Goal: Task Accomplishment & Management: Manage account settings

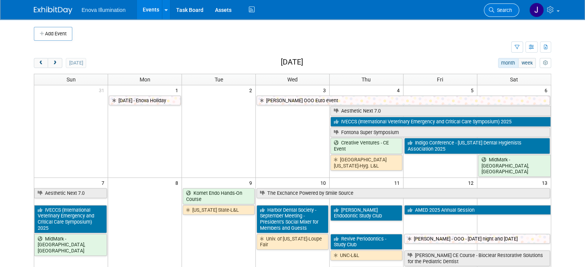
click at [510, 13] on link "Search" at bounding box center [501, 9] width 35 height 13
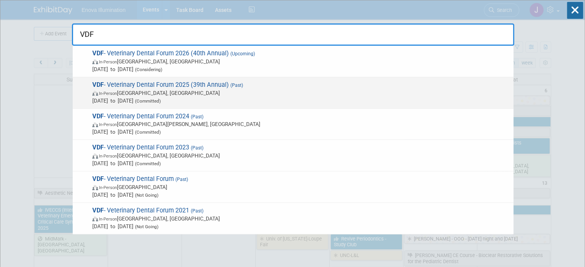
type input "VDF"
click at [123, 84] on span "VDF - Veterinary Dental Forum 2025 (39th Annual) (Past) In-Person [GEOGRAPHIC_D…" at bounding box center [299, 92] width 419 height 23
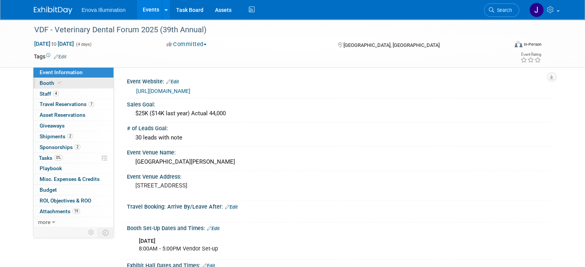
click at [56, 86] on link "Booth" at bounding box center [73, 83] width 80 height 10
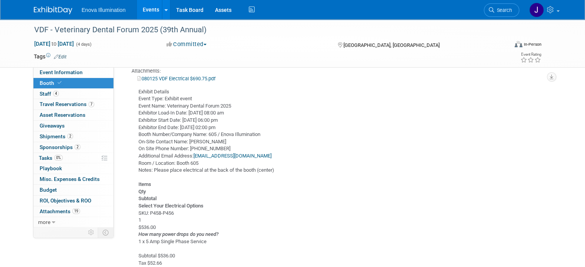
scroll to position [308, 0]
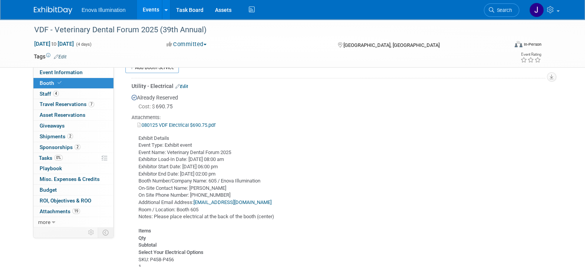
click at [181, 87] on link "Edit" at bounding box center [181, 86] width 13 height 5
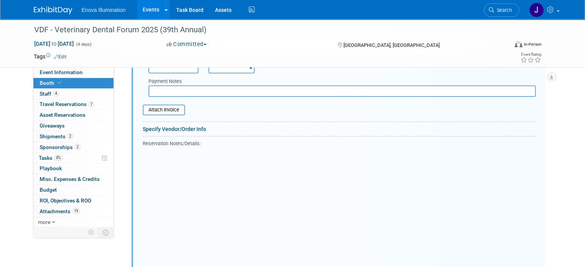
scroll to position [451, 0]
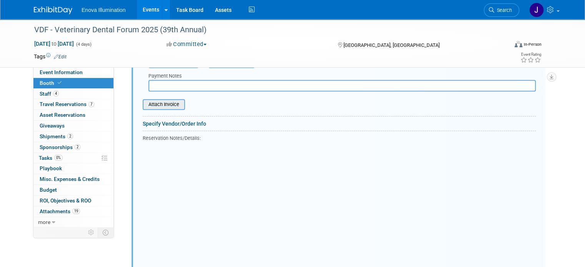
click at [158, 105] on input "file" at bounding box center [139, 104] width 92 height 9
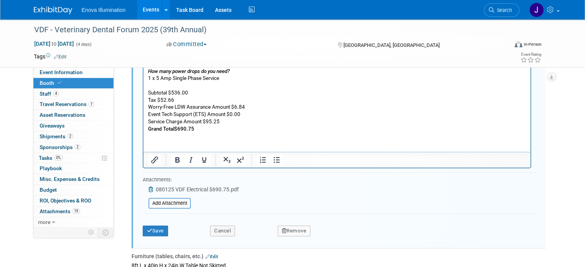
scroll to position [643, 0]
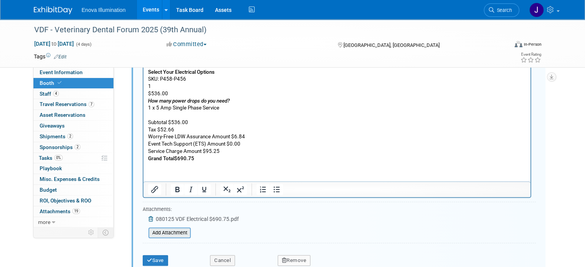
click at [165, 231] on input "file" at bounding box center [144, 232] width 92 height 9
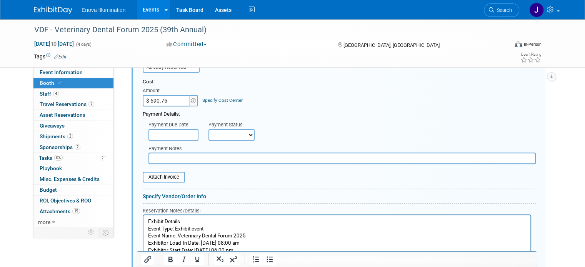
scroll to position [374, 0]
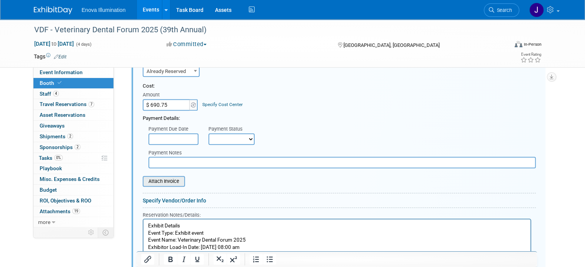
click at [158, 179] on input "file" at bounding box center [139, 181] width 92 height 9
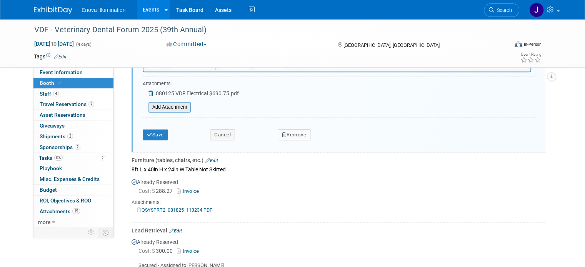
scroll to position [759, 0]
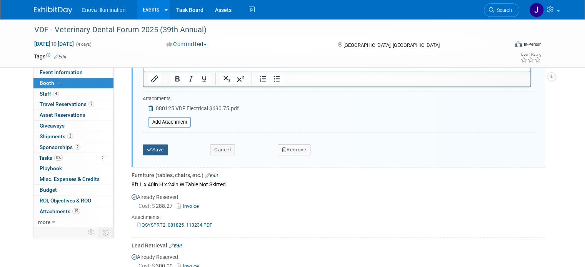
click at [147, 148] on button "Save" at bounding box center [155, 150] width 25 height 11
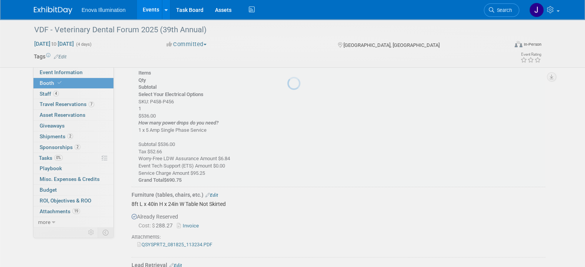
scroll to position [297, 0]
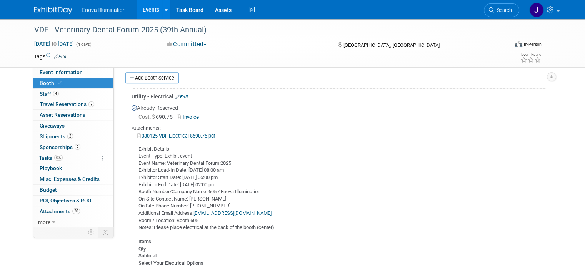
click at [503, 9] on span "Search" at bounding box center [503, 10] width 18 height 6
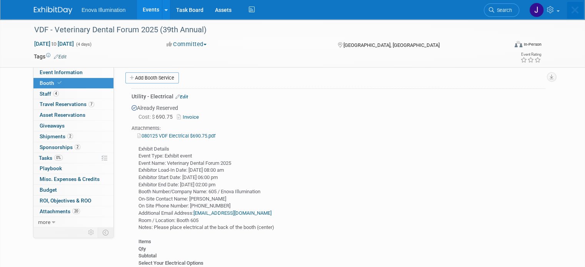
scroll to position [0, 0]
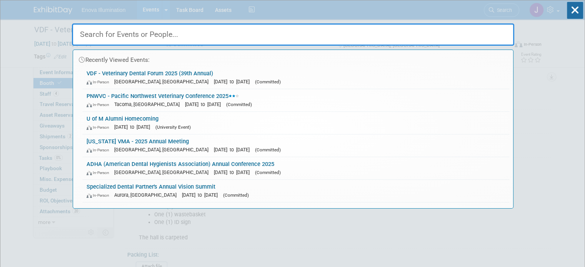
click at [470, 37] on input "text" at bounding box center [293, 34] width 442 height 22
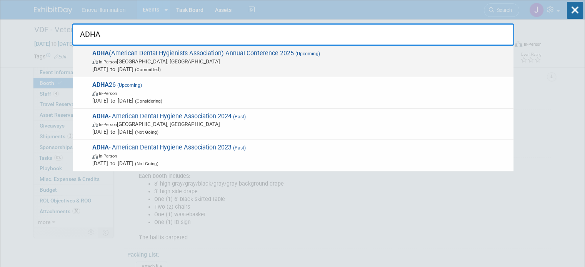
type input "ADHA"
click at [139, 67] on span "Oct 3, 2025 to Oct 5, 2025 (Committed)" at bounding box center [300, 69] width 417 height 8
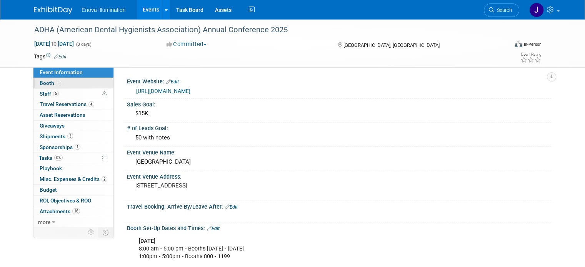
click at [72, 85] on link "Booth" at bounding box center [73, 83] width 80 height 10
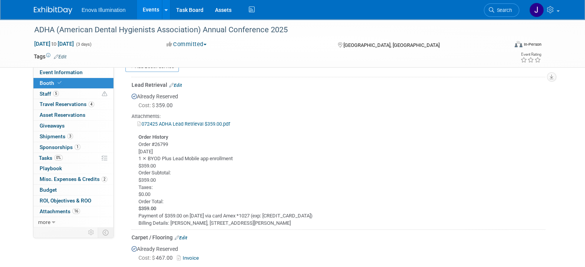
scroll to position [269, 0]
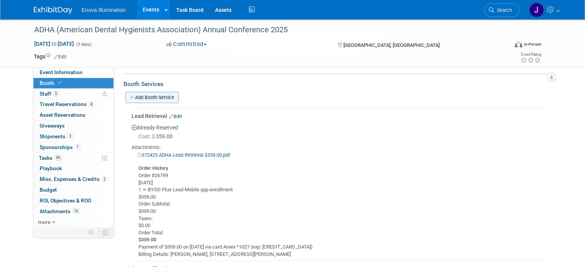
click at [139, 100] on link "Add Booth Service" at bounding box center [151, 97] width 53 height 11
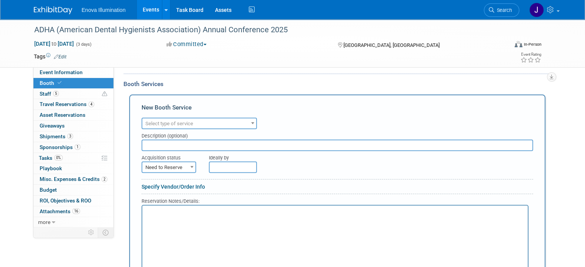
scroll to position [0, 0]
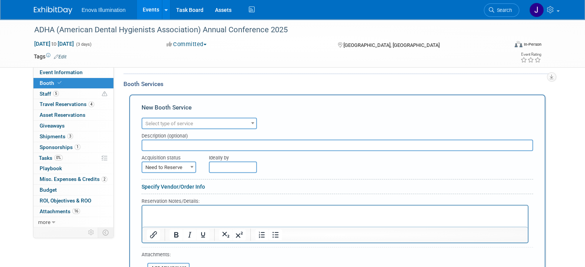
click at [164, 121] on span "Select type of service" at bounding box center [169, 124] width 48 height 6
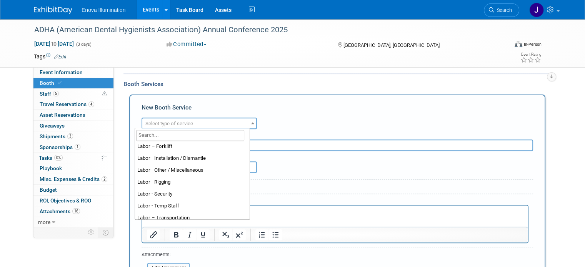
scroll to position [115, 0]
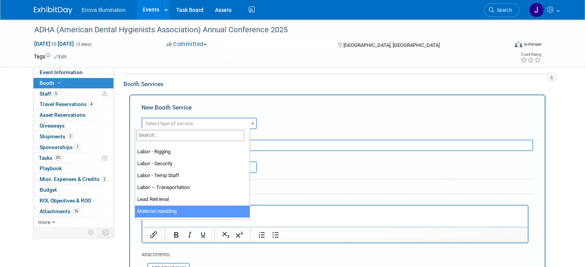
drag, startPoint x: 142, startPoint y: 213, endPoint x: 7, endPoint y: 9, distance: 245.3
select select "10"
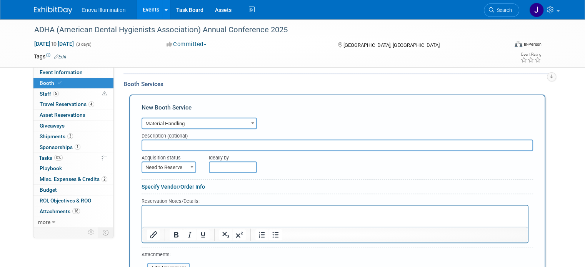
click at [159, 166] on span "Need to Reserve" at bounding box center [168, 167] width 53 height 11
select select "2"
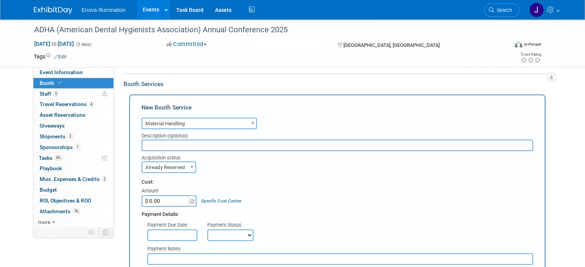
click at [157, 202] on input "$ 0.00" at bounding box center [165, 201] width 48 height 12
type input "$ 2,475.00"
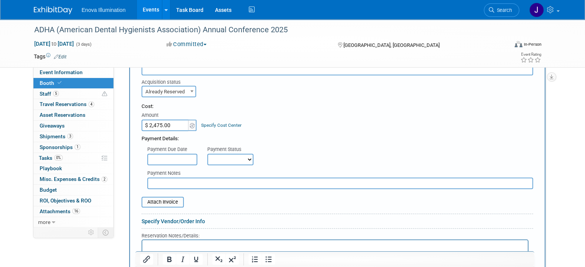
scroll to position [346, 0]
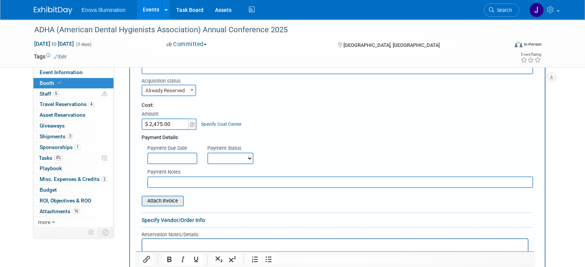
click at [157, 202] on input "file" at bounding box center [138, 200] width 92 height 9
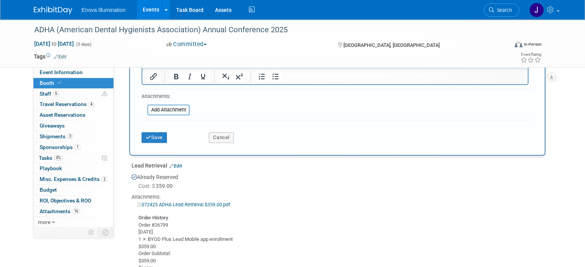
scroll to position [538, 0]
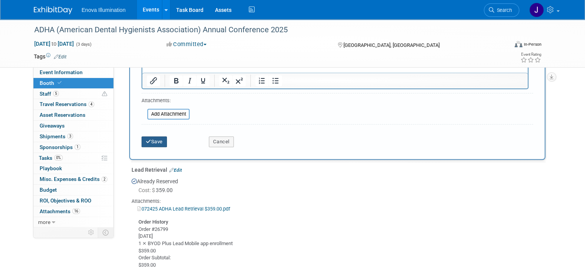
click at [149, 138] on button "Save" at bounding box center [153, 141] width 25 height 11
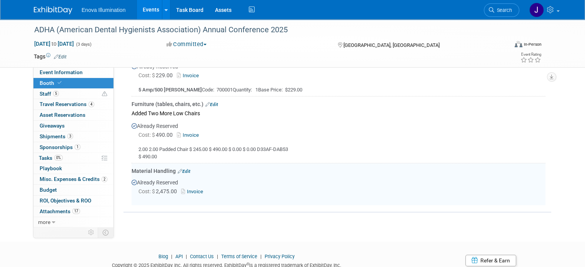
scroll to position [671, 0]
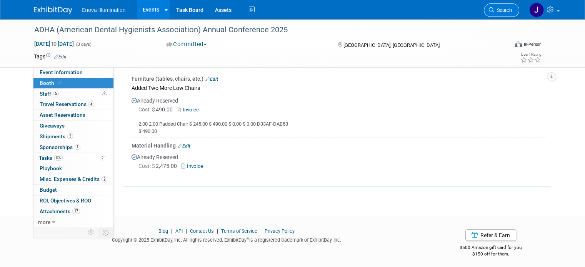
click at [494, 10] on icon at bounding box center [491, 9] width 5 height 5
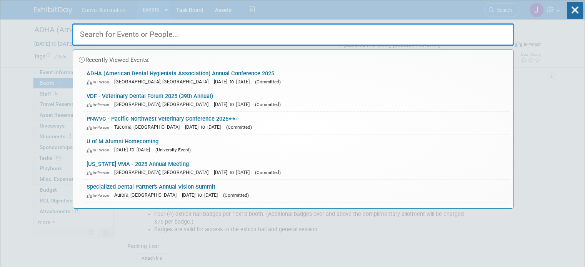
click at [421, 36] on input "text" at bounding box center [293, 34] width 442 height 22
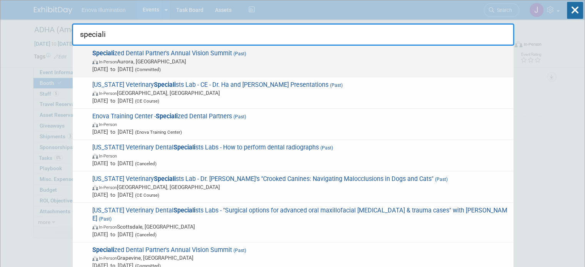
type input "speciali"
click at [141, 62] on span "In-Person Aurora, CO" at bounding box center [300, 62] width 417 height 8
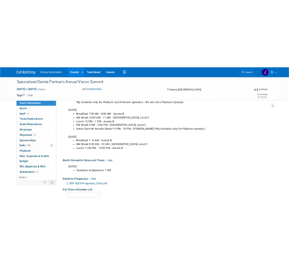
scroll to position [231, 0]
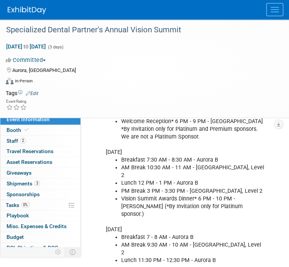
click at [181, 81] on div "Virtual In-Person Hybrid <img src="https://www.exhibitday.com/Images/Format-Vir…" at bounding box center [140, 83] width 268 height 12
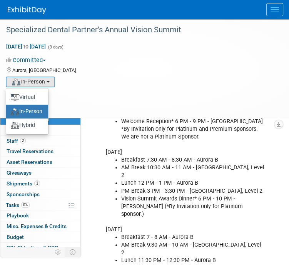
click at [125, 164] on li "AM Break 10:30 AM - 11 AM - Aurora Meeting Space, Level 2" at bounding box center [192, 171] width 143 height 15
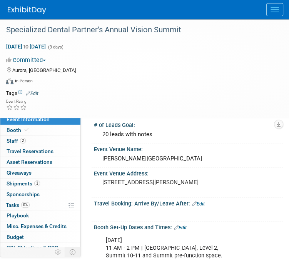
scroll to position [38, 0]
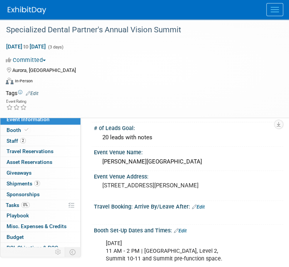
click at [113, 15] on div at bounding box center [148, 9] width 281 height 19
click at [24, 8] on img at bounding box center [27, 11] width 38 height 8
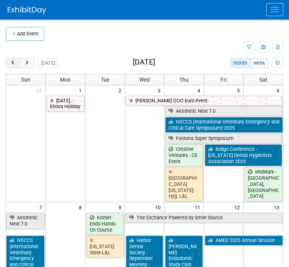
click at [15, 63] on span "prev" at bounding box center [13, 63] width 6 height 5
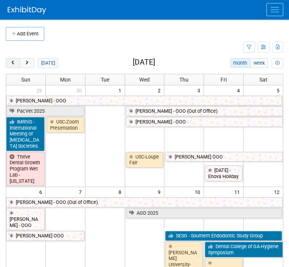
click at [15, 63] on span "prev" at bounding box center [13, 63] width 6 height 5
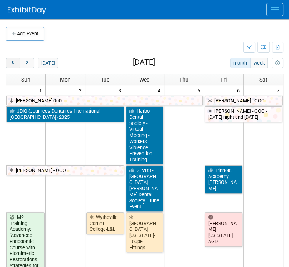
click at [15, 62] on span "prev" at bounding box center [13, 63] width 6 height 5
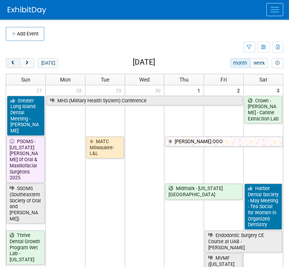
click at [15, 58] on button "prev" at bounding box center [13, 63] width 14 height 10
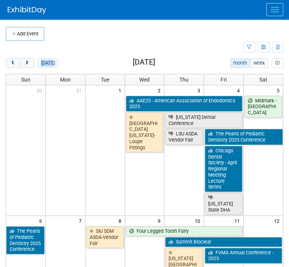
click at [13, 61] on span "prev" at bounding box center [13, 63] width 6 height 5
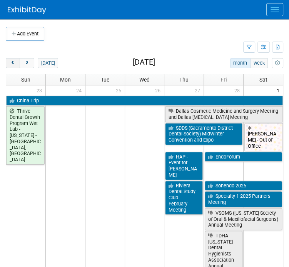
click at [13, 61] on span "prev" at bounding box center [13, 63] width 6 height 5
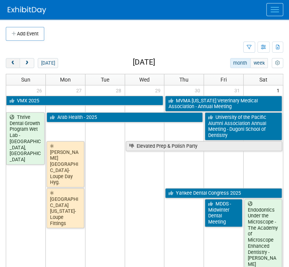
click at [13, 61] on span "prev" at bounding box center [13, 63] width 6 height 5
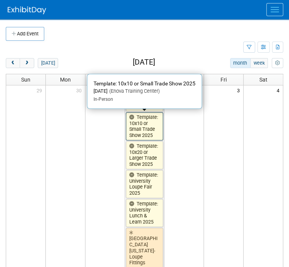
click at [139, 128] on link "Template: 10x10 or Small Trade Show 2025" at bounding box center [145, 126] width 38 height 28
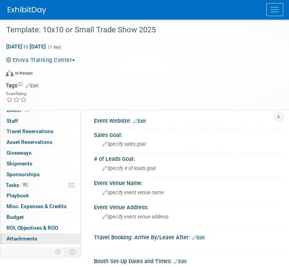
scroll to position [19, 0]
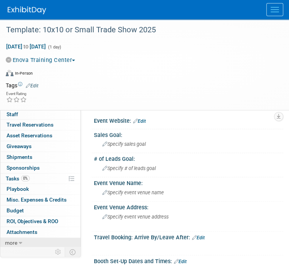
click at [28, 240] on link "more" at bounding box center [40, 243] width 80 height 10
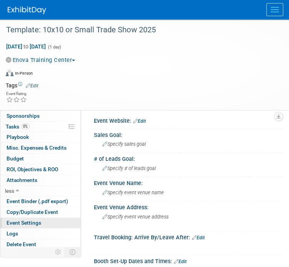
scroll to position [72, 0]
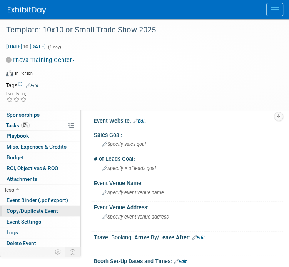
click at [32, 209] on span "Copy/Duplicate Event" at bounding box center [33, 211] width 52 height 6
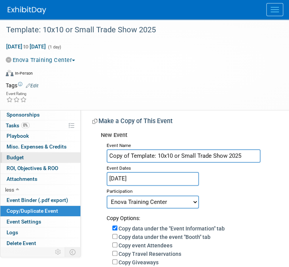
drag, startPoint x: 250, startPoint y: 153, endPoint x: 44, endPoint y: 161, distance: 206.6
click at [44, 161] on div "Event Information Event Info Booth Booth 0 Staff 0 Staff 0 Travel Reservations …" at bounding box center [144, 202] width 289 height 366
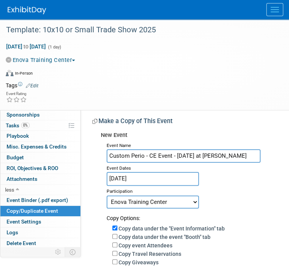
type input "Custom Perio - CE Event - [DATE] at [PERSON_NAME]"
click at [154, 176] on input "Jan 1, 2025" at bounding box center [152, 178] width 92 height 13
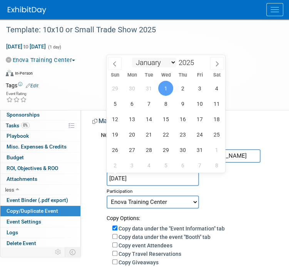
click at [158, 59] on select "January February March April May June July August September October November De…" at bounding box center [154, 63] width 44 height 10
select select "9"
click at [132, 58] on select "January February March April May June July August September October November De…" at bounding box center [154, 63] width 44 height 10
click at [184, 146] on span "30" at bounding box center [182, 149] width 15 height 15
type input "Oct 30, 2025"
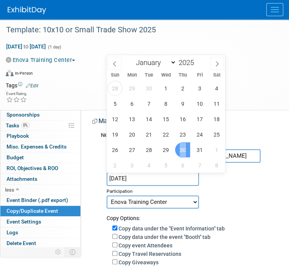
click at [184, 146] on span "30" at bounding box center [182, 149] width 15 height 15
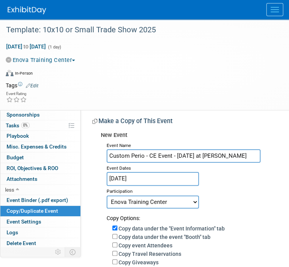
click at [142, 202] on select "Committed Considering Not Going Canceled Enova Training Center University Event…" at bounding box center [152, 201] width 92 height 13
select select "1"
click at [106, 195] on select "Committed Considering Not Going Canceled Enova Training Center University Event…" at bounding box center [152, 201] width 92 height 13
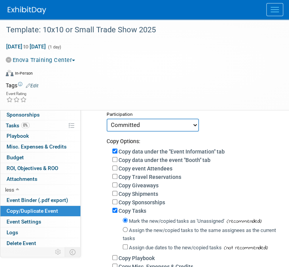
scroll to position [115, 0]
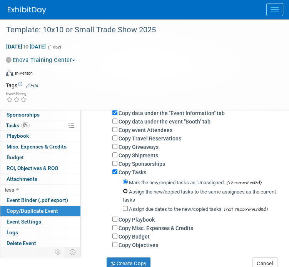
click at [127, 190] on input "Assign the new/copied tasks to the same assignees as the current tasks" at bounding box center [125, 190] width 5 height 5
radio input "true"
click at [139, 262] on button "Create Copy" at bounding box center [128, 263] width 44 height 12
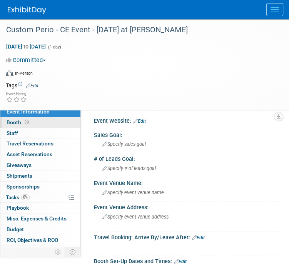
click at [37, 123] on link "Booth" at bounding box center [40, 122] width 80 height 10
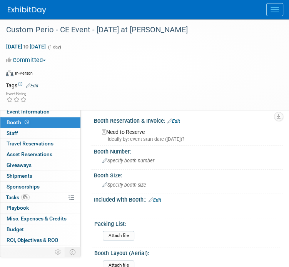
click at [177, 120] on link "Edit" at bounding box center [173, 120] width 13 height 5
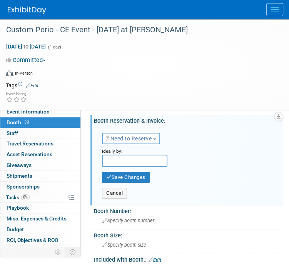
click at [138, 141] on span "Need to Reserve" at bounding box center [129, 138] width 46 height 6
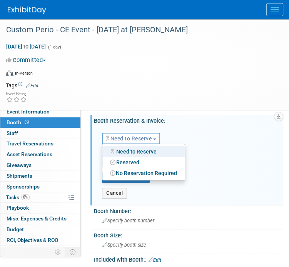
click at [135, 160] on link "Reserved" at bounding box center [143, 162] width 82 height 11
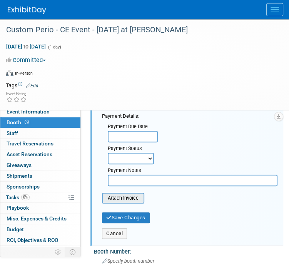
scroll to position [77, 0]
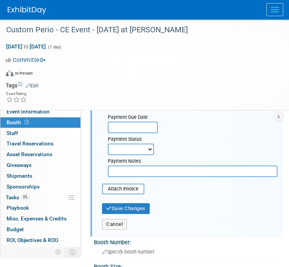
click at [134, 171] on input "text" at bounding box center [193, 171] width 170 height 12
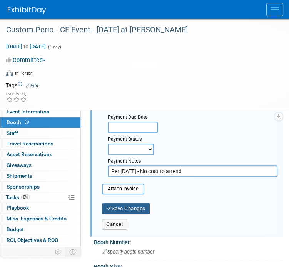
type input "Per 9/23/25 - No cost to attend"
click at [120, 210] on button "Save Changes" at bounding box center [126, 208] width 48 height 11
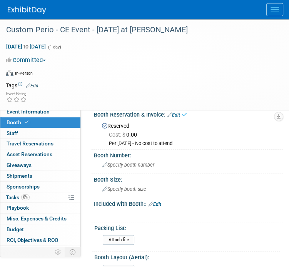
scroll to position [0, 0]
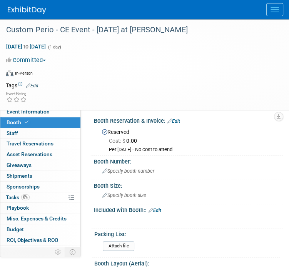
click at [125, 149] on div "Per 9/23/25 - No cost to attend" at bounding box center [193, 149] width 168 height 7
click at [178, 121] on link "Edit" at bounding box center [173, 120] width 13 height 5
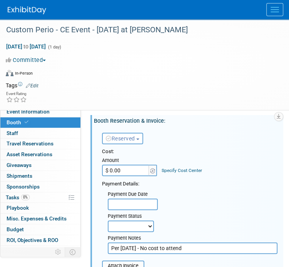
click at [141, 248] on input "Per 9/23/25 - No cost to attend" at bounding box center [193, 248] width 170 height 12
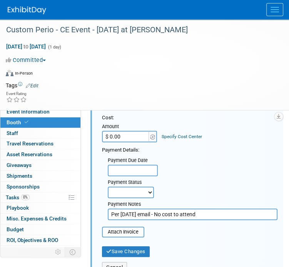
scroll to position [77, 0]
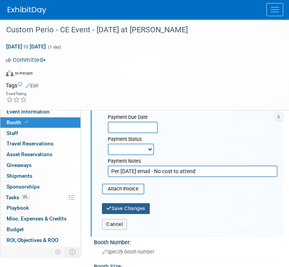
type input "Per 9/23/25 email - No cost to attend"
click at [124, 206] on button "Save Changes" at bounding box center [126, 208] width 48 height 11
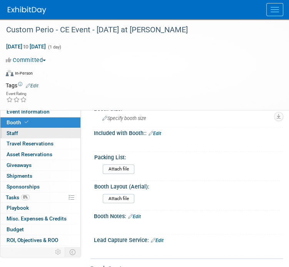
scroll to position [0, 0]
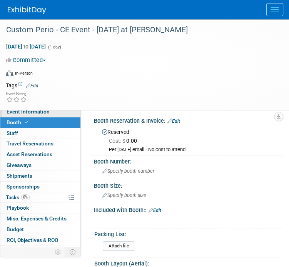
click at [39, 116] on link "Event Information" at bounding box center [40, 111] width 80 height 10
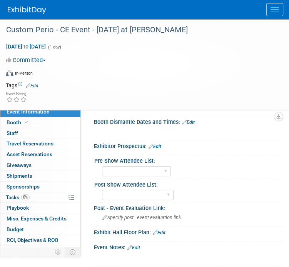
scroll to position [192, 0]
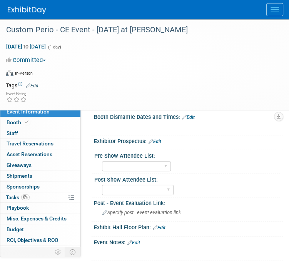
click at [140, 241] on link "Edit" at bounding box center [133, 242] width 13 height 5
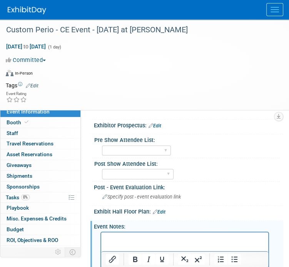
scroll to position [231, 0]
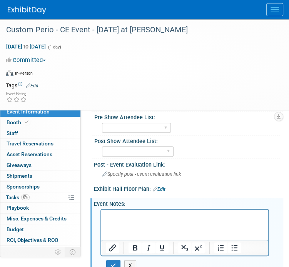
paste body "Rich Text Area. Press ALT-0 for help."
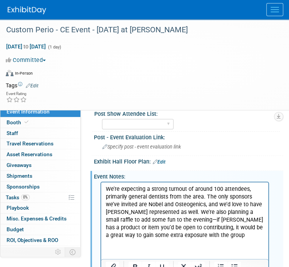
scroll to position [269, 0]
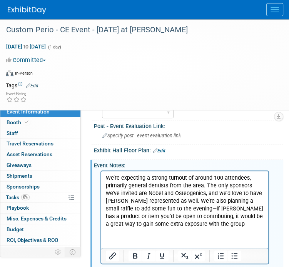
click at [210, 225] on p "We’re expecting a strong turnout of around 100 attendees, primarily general den…" at bounding box center [185, 201] width 158 height 54
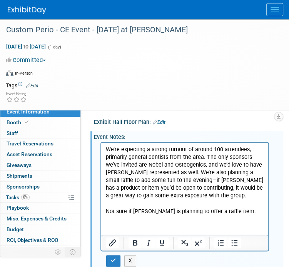
scroll to position [308, 0]
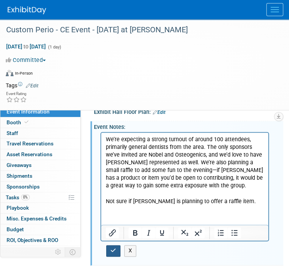
click at [114, 250] on icon "button" at bounding box center [113, 250] width 6 height 5
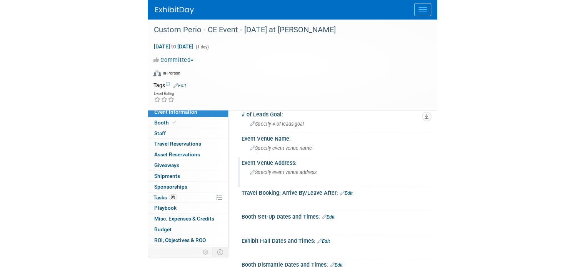
scroll to position [38, 0]
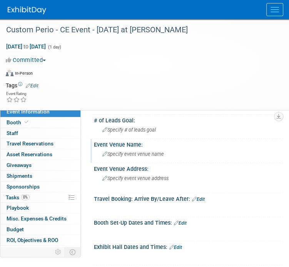
click at [148, 155] on span "Specify event venue name" at bounding box center [133, 154] width 62 height 6
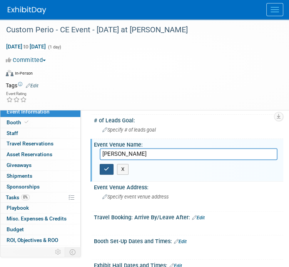
type input "Joe T. Garcia's"
click at [108, 172] on button "button" at bounding box center [107, 169] width 14 height 11
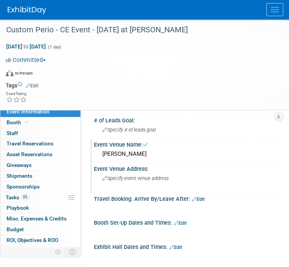
drag, startPoint x: 118, startPoint y: 194, endPoint x: 126, endPoint y: 184, distance: 12.8
click at [119, 194] on div "Travel Booking: Arrive By/Leave After: Edit" at bounding box center [188, 198] width 189 height 10
click at [126, 180] on span "Specify event venue address" at bounding box center [135, 178] width 66 height 6
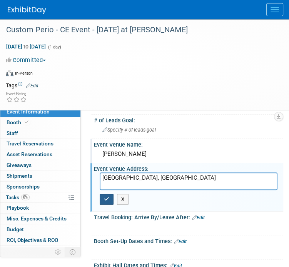
type textarea "[GEOGRAPHIC_DATA], [GEOGRAPHIC_DATA]"
click at [111, 198] on button "button" at bounding box center [107, 199] width 14 height 11
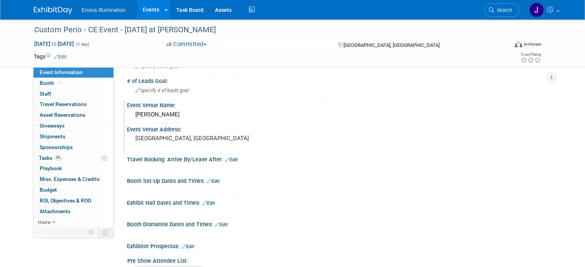
click at [178, 46] on button "Committed" at bounding box center [187, 44] width 46 height 8
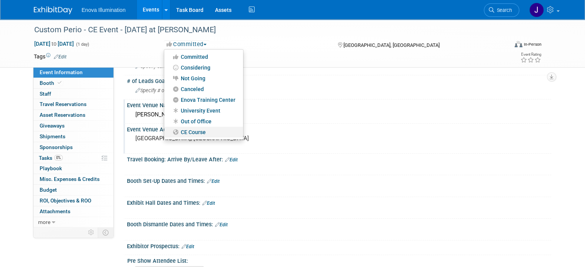
click at [183, 130] on link "CE Course" at bounding box center [203, 132] width 79 height 11
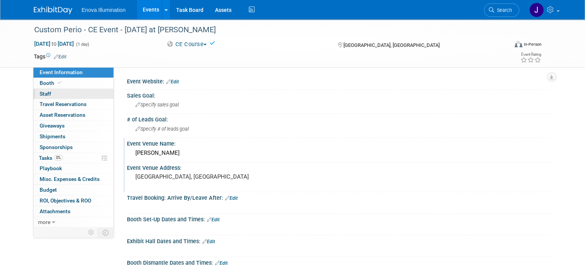
click at [87, 97] on link "0 Staff 0" at bounding box center [73, 94] width 80 height 10
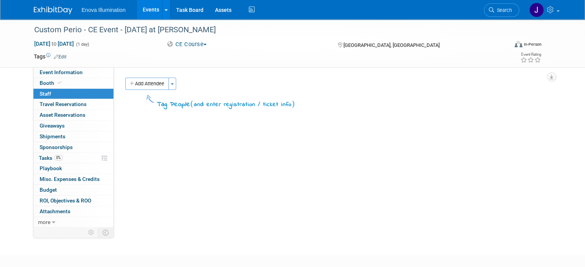
click at [150, 83] on button "Add Attendee" at bounding box center [146, 84] width 43 height 12
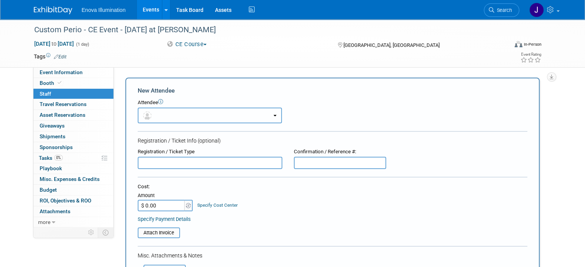
click at [150, 110] on button "button" at bounding box center [210, 116] width 144 height 16
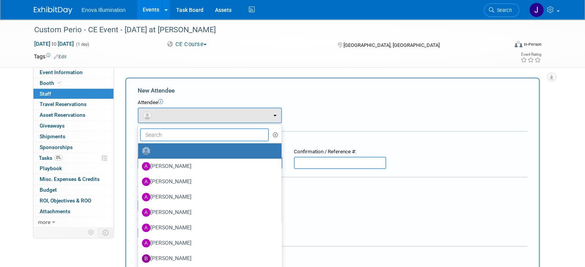
click at [167, 130] on input "text" at bounding box center [204, 134] width 129 height 13
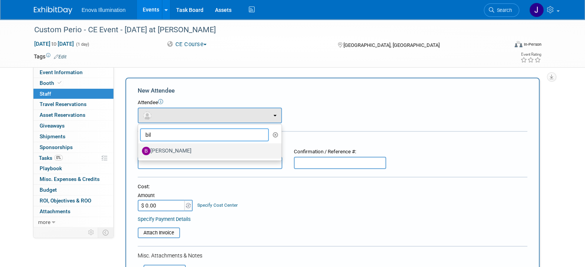
type input "bil"
click at [158, 150] on label "[PERSON_NAME]" at bounding box center [208, 151] width 132 height 12
click at [139, 150] on input "[PERSON_NAME]" at bounding box center [136, 150] width 5 height 5
select select "a0302a8f-3db7-4eba-b14b-98a6f1be444e"
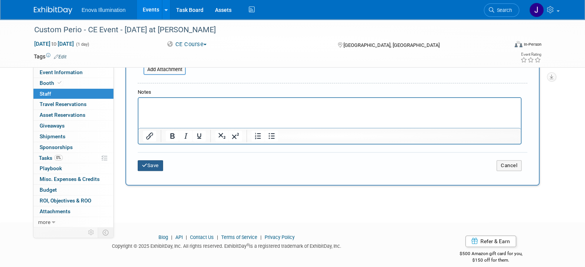
click at [142, 163] on button "Save" at bounding box center [150, 165] width 25 height 11
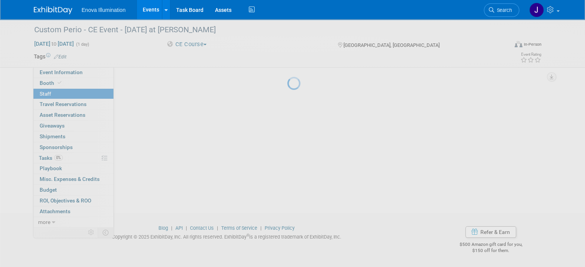
scroll to position [42, 0]
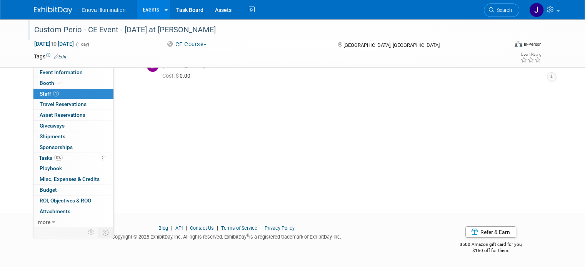
drag, startPoint x: 31, startPoint y: 30, endPoint x: 225, endPoint y: 31, distance: 194.2
click at [225, 31] on div "Custom Perio - CE Event - [DATE] at [PERSON_NAME]" at bounding box center [265, 30] width 467 height 14
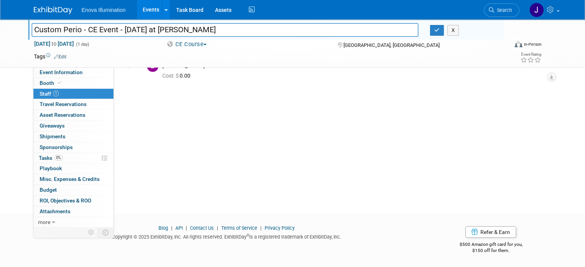
drag, startPoint x: 226, startPoint y: 29, endPoint x: 20, endPoint y: 33, distance: 206.1
click at [9, 35] on div "Custom Perio - CE Event - October 30th at Joe T. Garcia's Custom Perio - CE Eve…" at bounding box center [292, 43] width 585 height 48
click at [288, 29] on icon "button" at bounding box center [436, 30] width 5 height 5
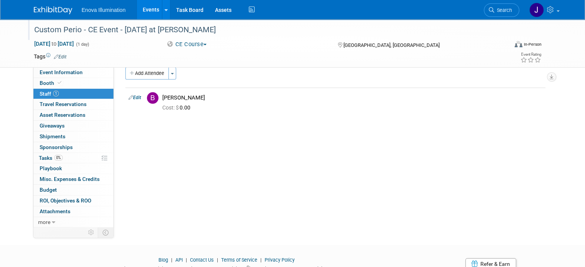
scroll to position [0, 0]
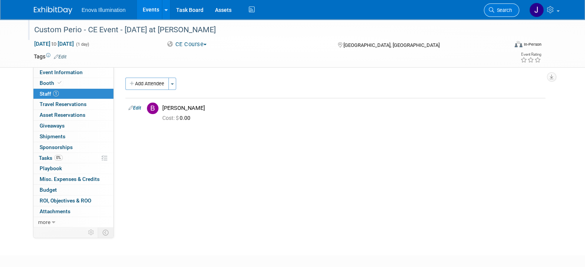
click at [288, 10] on span "Search" at bounding box center [503, 10] width 18 height 6
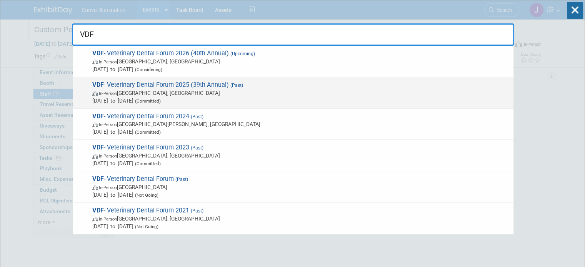
type input "VDF"
click at [136, 97] on span "Sep 24, 2025 to Sep 27, 2025 (Committed)" at bounding box center [300, 101] width 417 height 8
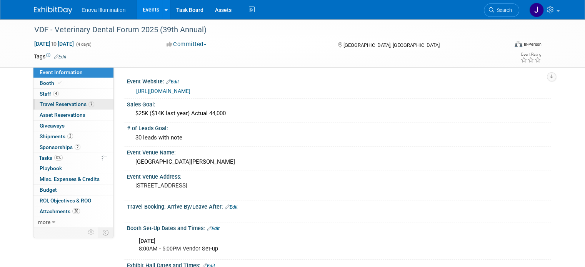
click at [58, 107] on span "Travel Reservations 7" at bounding box center [67, 104] width 55 height 6
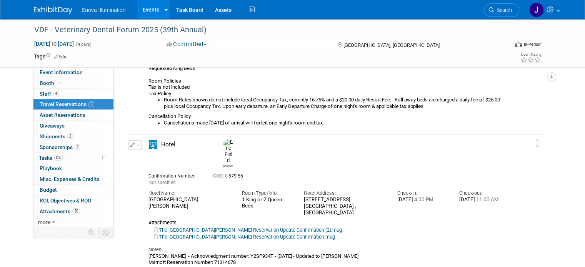
scroll to position [1076, 0]
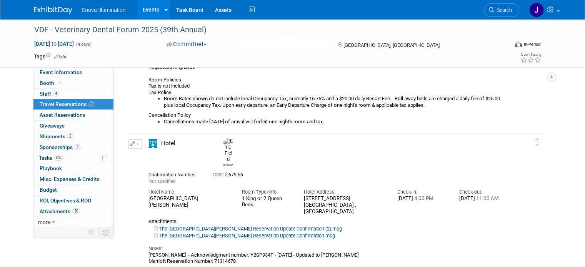
click at [133, 144] on button "button" at bounding box center [135, 144] width 14 height 10
click at [137, 154] on button "Edit Reservation" at bounding box center [160, 157] width 65 height 11
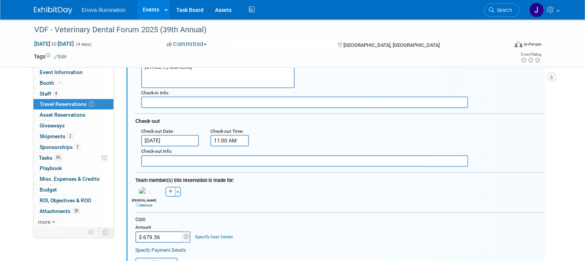
scroll to position [1276, 0]
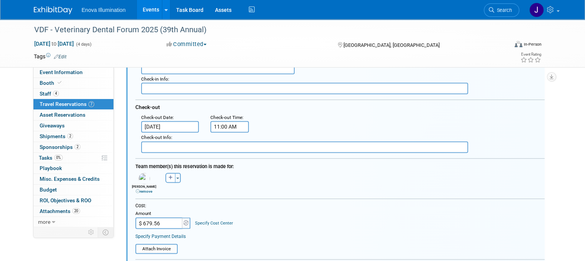
drag, startPoint x: 158, startPoint y: 221, endPoint x: 115, endPoint y: 225, distance: 44.0
click at [157, 224] on input "$ 679.56" at bounding box center [159, 224] width 48 height 12
type input "$ 726.24"
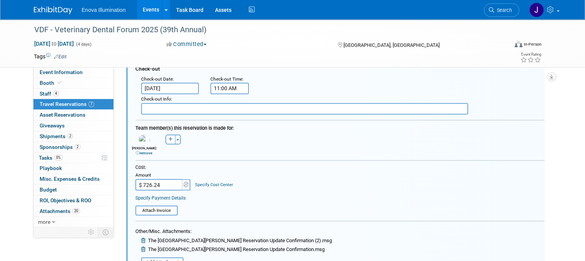
scroll to position [1353, 0]
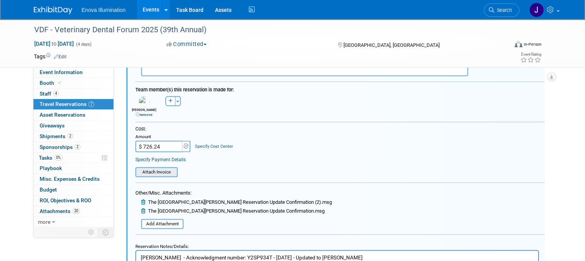
click at [155, 170] on input "file" at bounding box center [131, 172] width 92 height 8
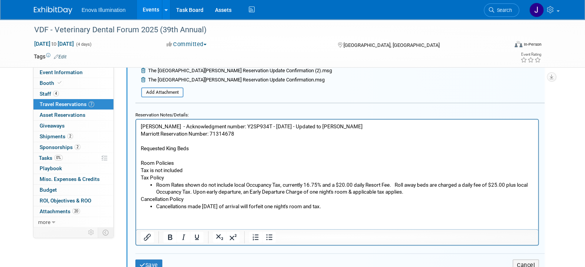
scroll to position [1582, 0]
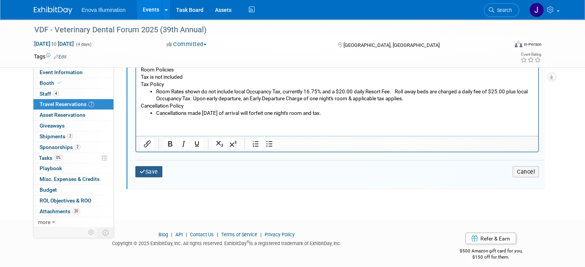
click at [146, 170] on button "Save" at bounding box center [148, 171] width 27 height 11
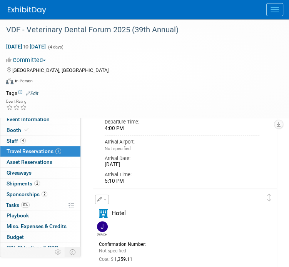
scroll to position [1430, 0]
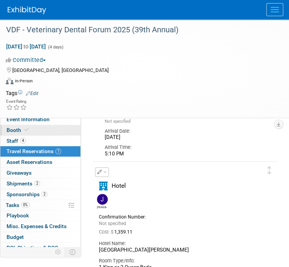
click at [15, 128] on span "Booth" at bounding box center [18, 130] width 23 height 6
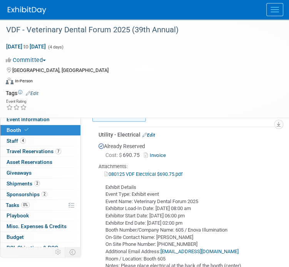
scroll to position [231, 0]
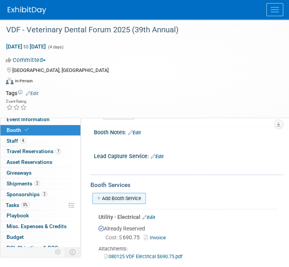
click at [133, 193] on link "Add Booth Service" at bounding box center [118, 198] width 53 height 11
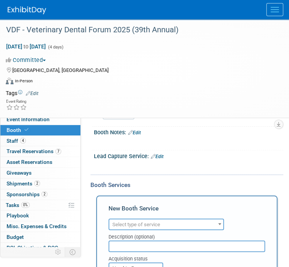
scroll to position [0, 0]
click at [136, 221] on span "Select type of service" at bounding box center [136, 224] width 48 height 6
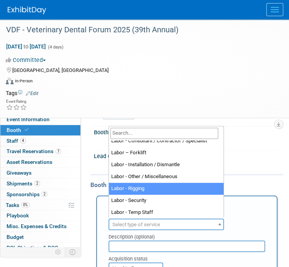
scroll to position [154, 0]
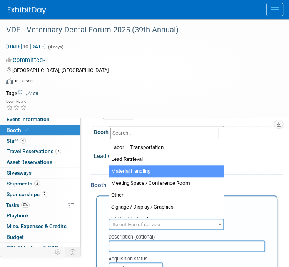
select select "10"
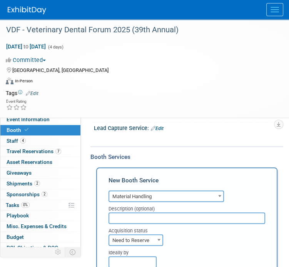
scroll to position [269, 0]
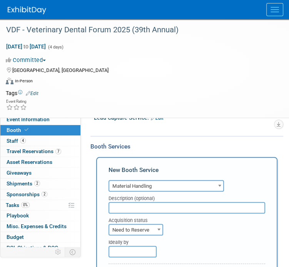
click at [135, 230] on span "Need to Reserve" at bounding box center [135, 230] width 53 height 11
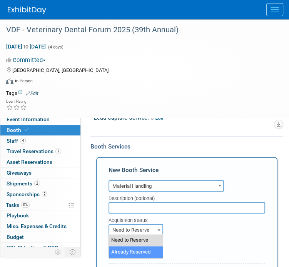
select select "2"
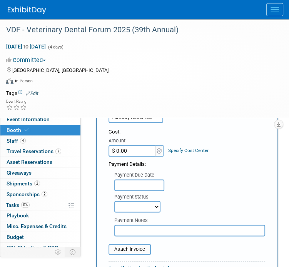
scroll to position [384, 0]
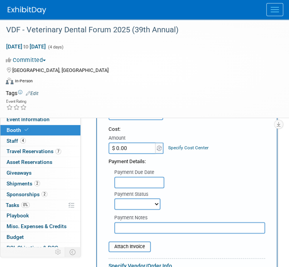
click at [132, 151] on input "$ 0.00" at bounding box center [132, 148] width 48 height 12
type input "$ 508.50"
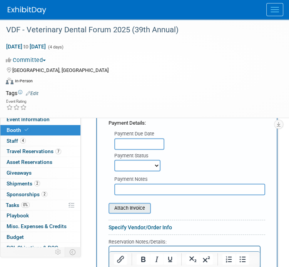
click at [128, 212] on input "file" at bounding box center [104, 207] width 92 height 9
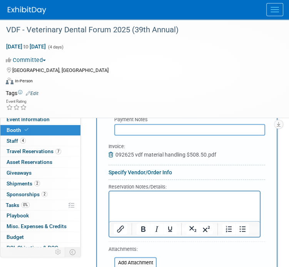
scroll to position [538, 0]
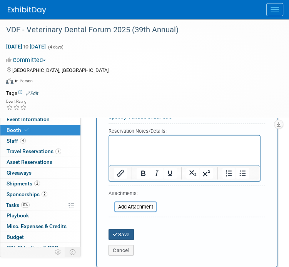
click at [113, 232] on icon "submit" at bounding box center [115, 233] width 5 height 5
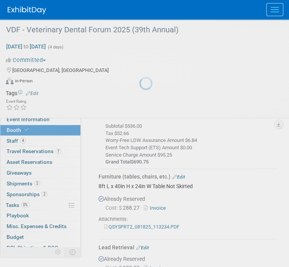
scroll to position [718, 0]
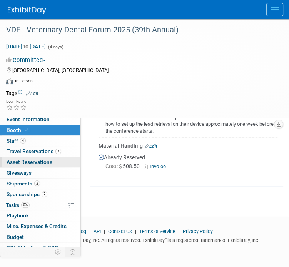
drag, startPoint x: 33, startPoint y: 149, endPoint x: 43, endPoint y: 157, distance: 12.6
click at [33, 149] on span "Travel Reservations 7" at bounding box center [34, 151] width 55 height 6
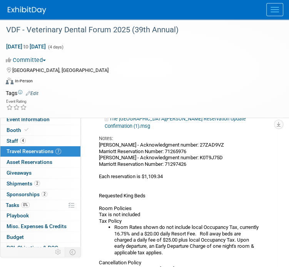
scroll to position [2191, 0]
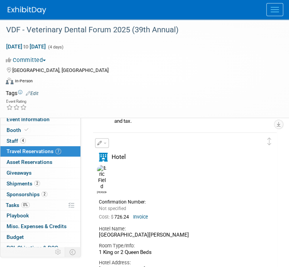
click at [34, 11] on img at bounding box center [27, 11] width 38 height 8
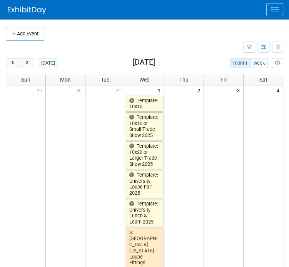
click at [268, 12] on button "Menu" at bounding box center [274, 9] width 17 height 13
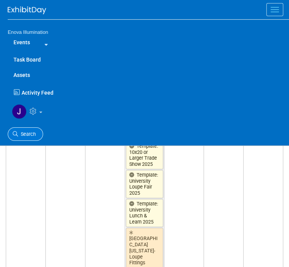
click at [29, 136] on span "Search" at bounding box center [27, 134] width 18 height 6
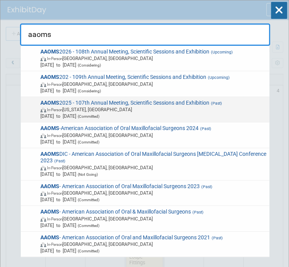
type input "aaoms"
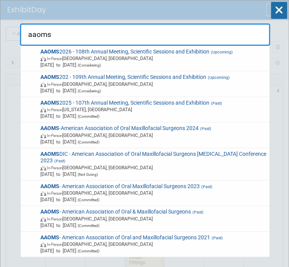
click at [65, 107] on span "In-Person [US_STATE], [GEOGRAPHIC_DATA]" at bounding box center [153, 109] width 226 height 7
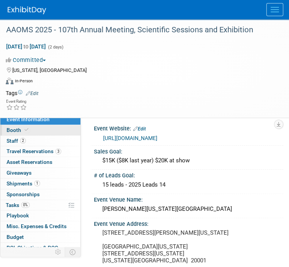
click at [38, 129] on link "Booth" at bounding box center [40, 130] width 80 height 10
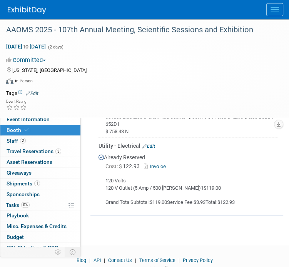
scroll to position [769, 0]
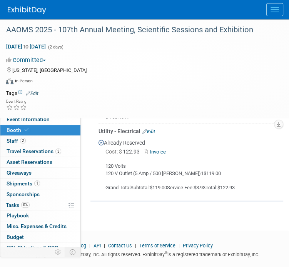
click at [271, 9] on button "Menu" at bounding box center [274, 9] width 17 height 13
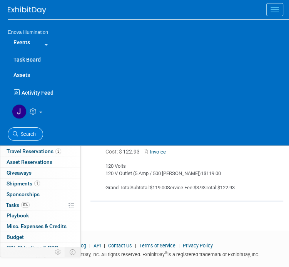
click at [30, 133] on span "Search" at bounding box center [27, 134] width 18 height 6
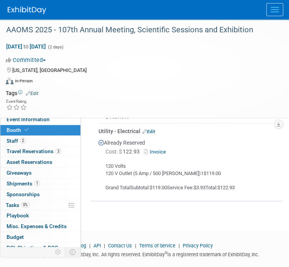
scroll to position [0, 0]
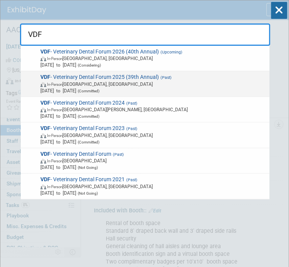
type input "VDF"
click at [47, 92] on span "Sep 24, 2025 to Sep 27, 2025 (Committed)" at bounding box center [153, 90] width 226 height 7
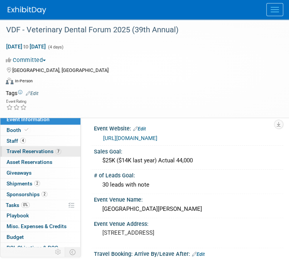
click at [34, 148] on span "Travel Reservations 7" at bounding box center [34, 151] width 55 height 6
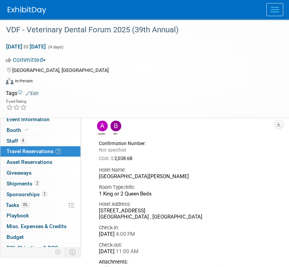
scroll to position [1807, 0]
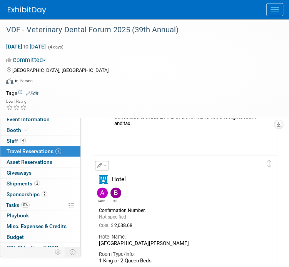
click at [107, 163] on button "button" at bounding box center [102, 166] width 14 height 10
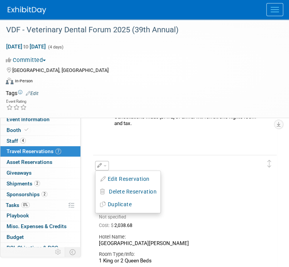
click at [113, 177] on button "Edit Reservation" at bounding box center [127, 178] width 65 height 11
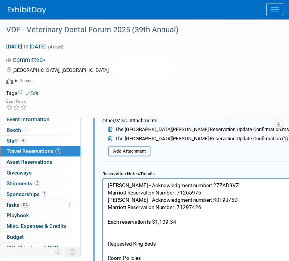
scroll to position [2251, 0]
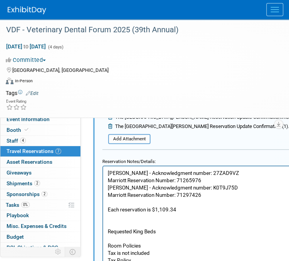
click at [203, 199] on p "Austin Merritt - Acknowledgment number: 27ZAD9VZ Marriott Reservation Number: 7…" at bounding box center [263, 217] width 311 height 95
click at [250, 174] on p "Austin Merritt - Acknowledgment number: 27ZAD9VZ Marriott Reservation Number: 7…" at bounding box center [263, 217] width 311 height 95
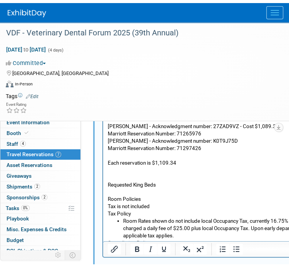
scroll to position [2328, 0]
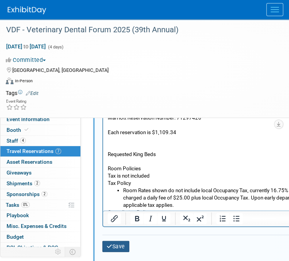
click at [124, 249] on button "Save" at bounding box center [115, 246] width 27 height 11
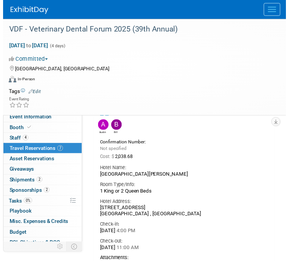
scroll to position [1828, 0]
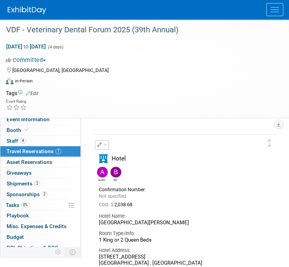
click at [101, 144] on icon "button" at bounding box center [99, 144] width 5 height 5
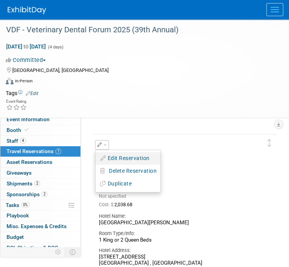
click at [112, 157] on button "Edit Reservation" at bounding box center [127, 158] width 65 height 11
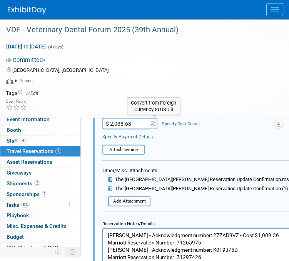
scroll to position [2212, 0]
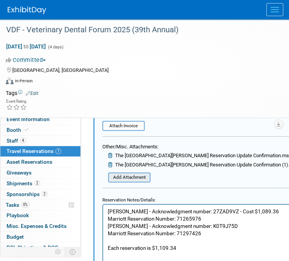
click at [136, 175] on input "file" at bounding box center [104, 177] width 92 height 8
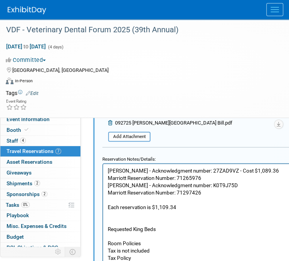
scroll to position [2289, 0]
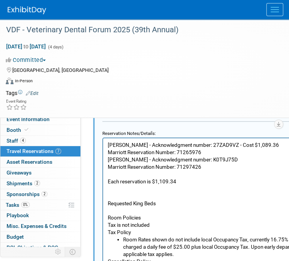
click at [233, 157] on p "Austin Merritt - Acknowledgment number: 27ZAD9VZ - Cost $1,089.36 Marriott Rese…" at bounding box center [263, 188] width 311 height 95
drag, startPoint x: 244, startPoint y: 159, endPoint x: 248, endPoint y: 155, distance: 5.4
click at [243, 159] on p "Austin Merritt - Acknowledgment number: 27ZAD9VZ - Cost $1,089.36 Marriott Rese…" at bounding box center [263, 188] width 311 height 95
click at [270, 159] on p "Austin Merritt - Acknowledgment number: 27ZAD9VZ - Cost $1,089.36 Marriott Rese…" at bounding box center [263, 188] width 311 height 95
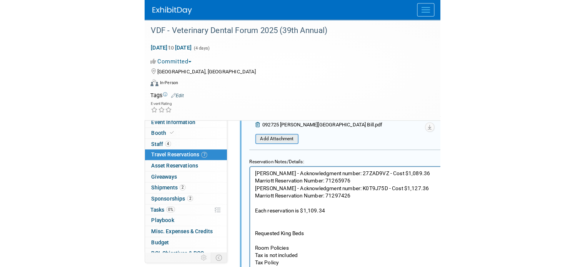
scroll to position [2251, 0]
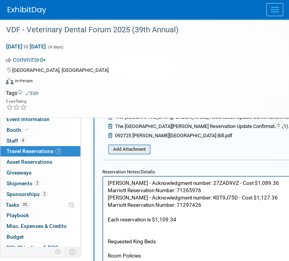
click at [138, 148] on input "file" at bounding box center [104, 149] width 92 height 8
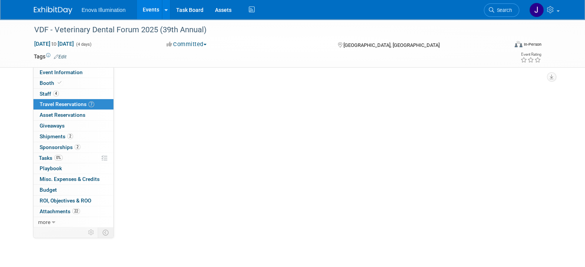
scroll to position [2212, 0]
click at [79, 70] on link "Event Information" at bounding box center [73, 72] width 80 height 10
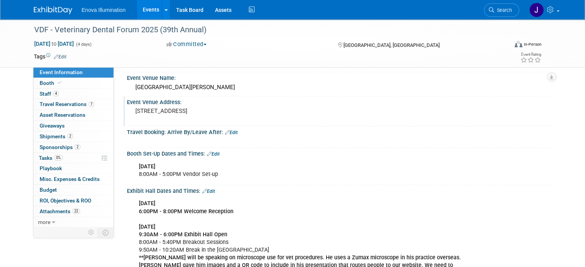
scroll to position [77, 0]
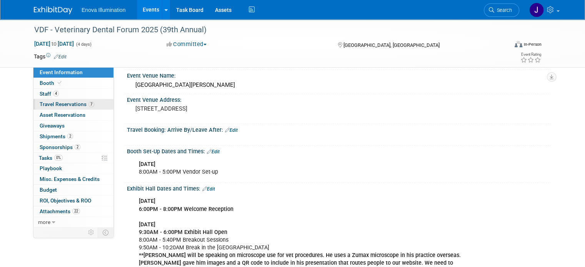
click at [65, 106] on span "Travel Reservations 7" at bounding box center [67, 104] width 55 height 6
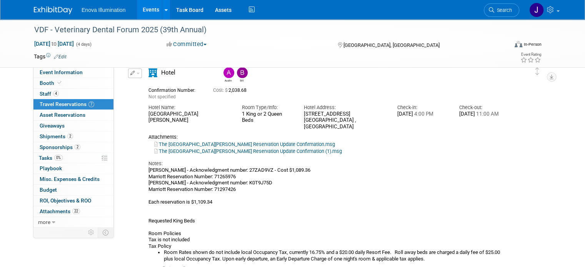
scroll to position [961, 0]
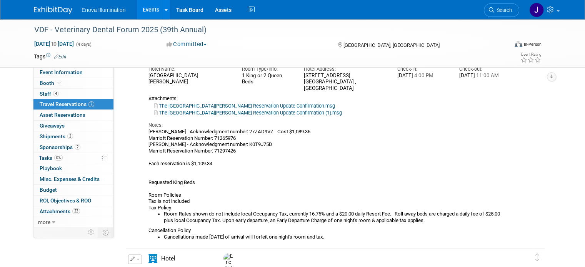
click at [253, 146] on div "Austin Merritt - Acknowledgment number: 27ZAD9VZ - Cost $1,089.36 Marriott Rese…" at bounding box center [328, 184] width 361 height 111
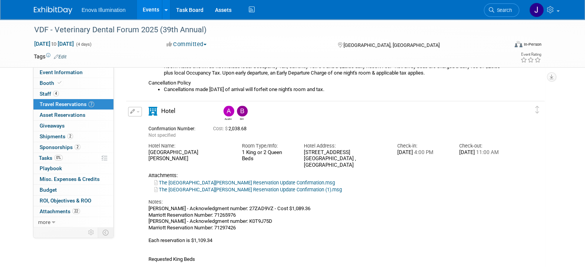
click at [133, 112] on button "button" at bounding box center [135, 112] width 14 height 10
drag, startPoint x: 143, startPoint y: 123, endPoint x: 150, endPoint y: 131, distance: 10.9
click at [143, 123] on button "Edit Reservation" at bounding box center [160, 125] width 65 height 11
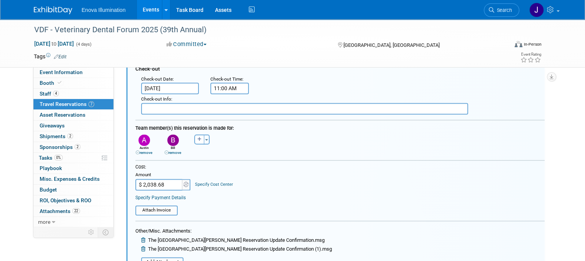
scroll to position [1206, 0]
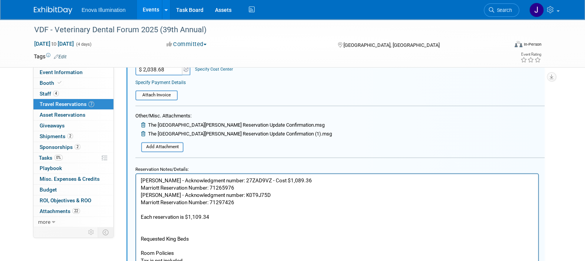
click at [258, 194] on p "Austin Merritt - Acknowledgment number: 27ZAD9VZ - Cost $1,089.36 Marriott Rese…" at bounding box center [337, 224] width 393 height 95
click at [166, 71] on input "$ 2,038.68" at bounding box center [159, 70] width 48 height 12
type input "$ 2,216.72"
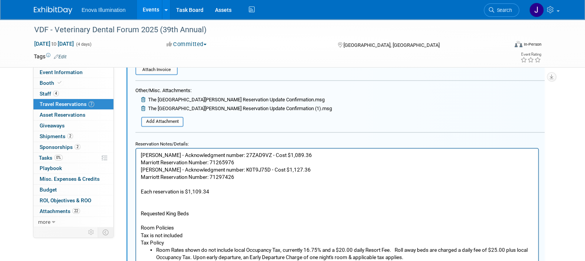
scroll to position [1167, 0]
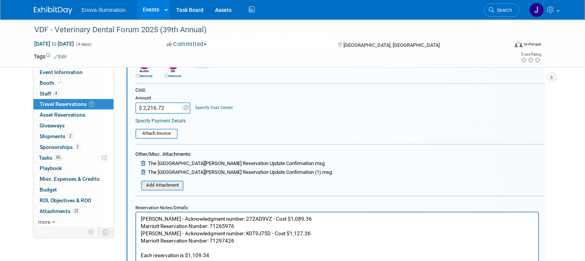
click at [156, 183] on input "file" at bounding box center [137, 185] width 92 height 8
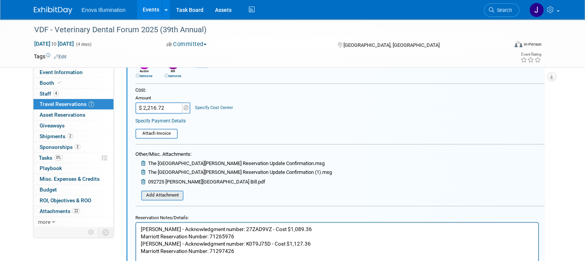
click at [159, 193] on input "file" at bounding box center [137, 195] width 92 height 8
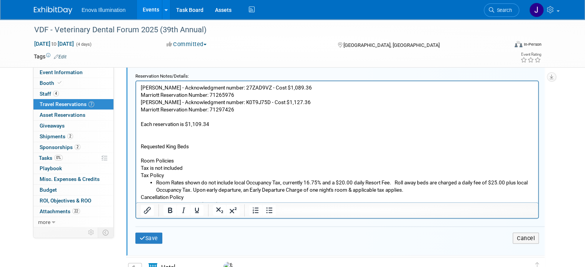
scroll to position [1321, 0]
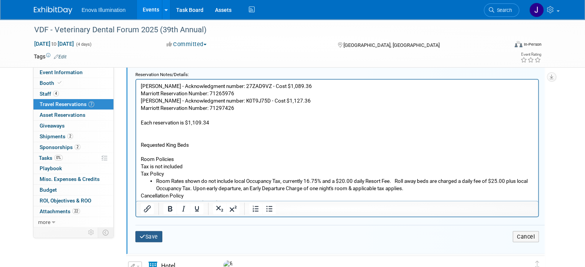
click at [142, 238] on button "Save" at bounding box center [148, 236] width 27 height 11
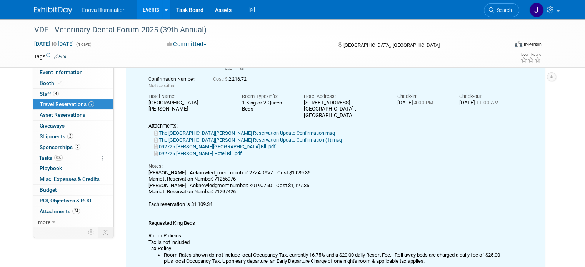
scroll to position [898, 0]
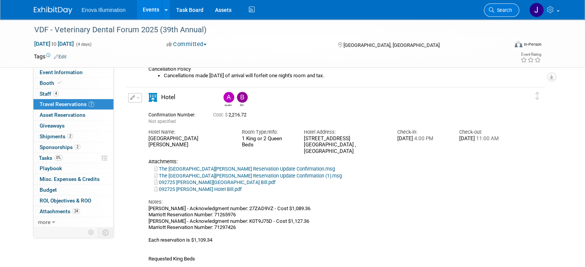
click at [288, 7] on span "Search" at bounding box center [503, 10] width 18 height 6
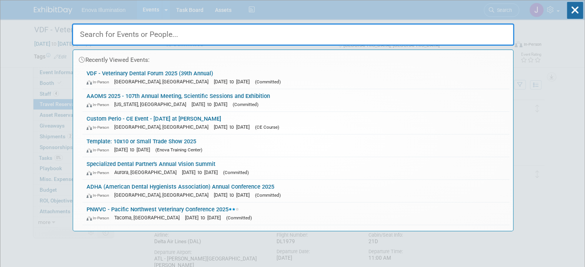
click at [288, 27] on input "text" at bounding box center [293, 34] width 442 height 22
type input "p"
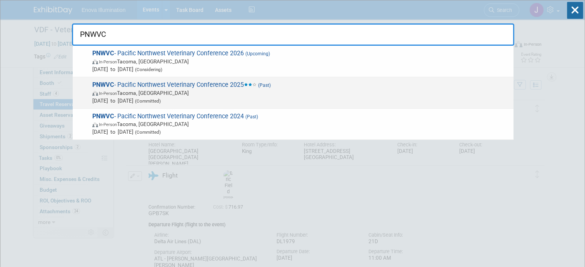
type input "PNWVC"
click at [141, 84] on span "PNWVC - Pacific Northwest Veterinary Conference 2025 (Past) In-Person Tacoma, W…" at bounding box center [299, 92] width 419 height 23
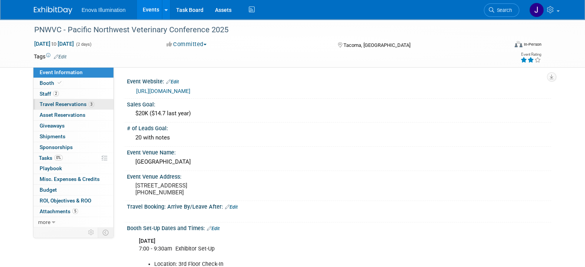
click at [65, 102] on span "Travel Reservations 3" at bounding box center [67, 104] width 55 height 6
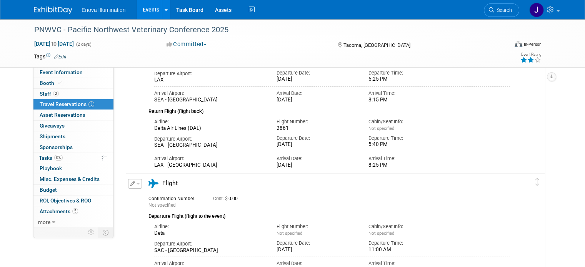
scroll to position [346, 0]
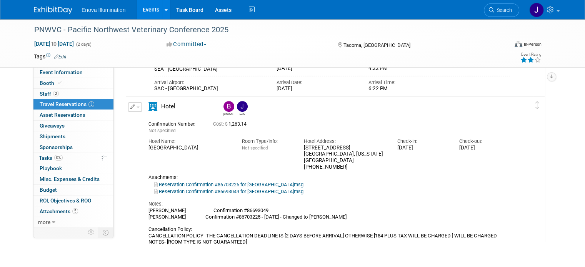
click at [134, 103] on button "button" at bounding box center [135, 107] width 14 height 10
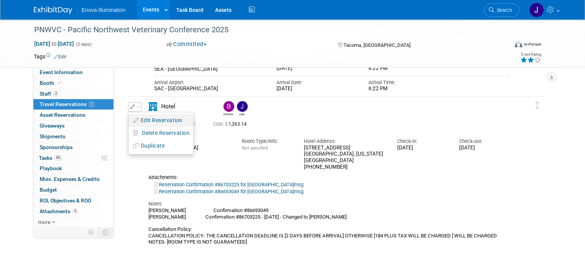
click at [136, 118] on button "Edit Reservation" at bounding box center [160, 120] width 65 height 11
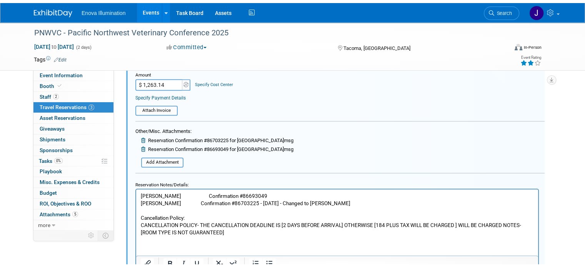
scroll to position [701, 0]
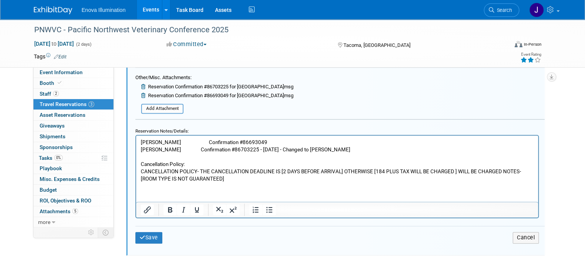
click at [355, 151] on p "[PERSON_NAME] Confirmation #86693049 [PERSON_NAME] Confirmation #86703225 - [DA…" at bounding box center [337, 161] width 393 height 44
click at [271, 141] on p "[PERSON_NAME] Confirmation #86693049 [PERSON_NAME] Confirmation #86703225 - [DA…" at bounding box center [337, 161] width 393 height 44
click at [266, 141] on p "[PERSON_NAME] Confirmation #86693049 - $661.93 [PERSON_NAME] Confirmation #8670…" at bounding box center [337, 161] width 393 height 44
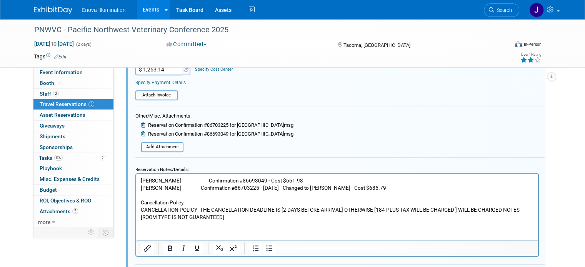
click at [166, 71] on input "$ 1,263.14" at bounding box center [159, 70] width 48 height 12
type input "$ 1,347.72"
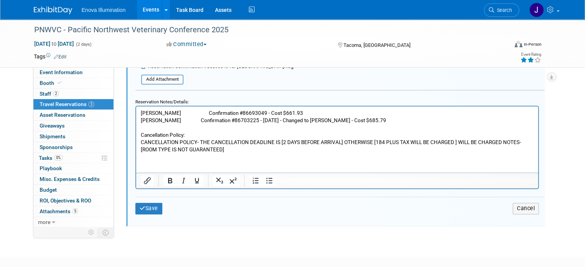
scroll to position [740, 0]
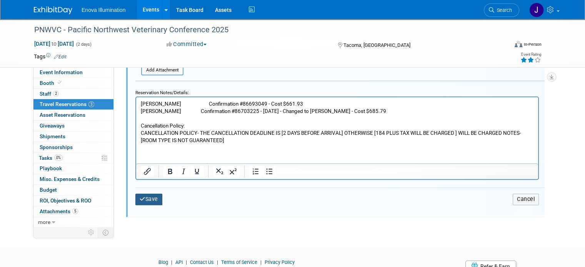
click at [142, 204] on button "Save" at bounding box center [148, 199] width 27 height 11
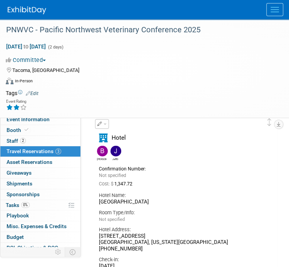
scroll to position [817, 0]
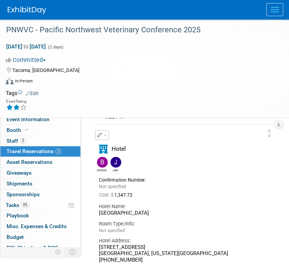
click at [105, 134] on button "button" at bounding box center [102, 135] width 14 height 10
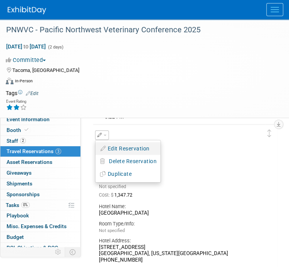
click at [138, 151] on button "Edit Reservation" at bounding box center [127, 148] width 65 height 11
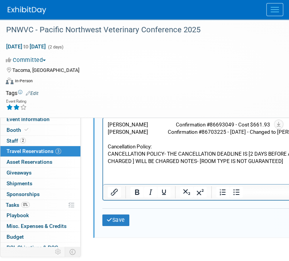
scroll to position [1307, 0]
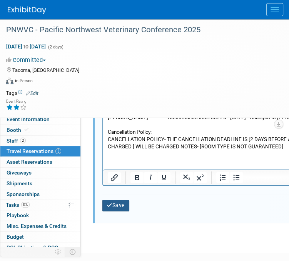
click at [121, 208] on button "Save" at bounding box center [115, 205] width 27 height 11
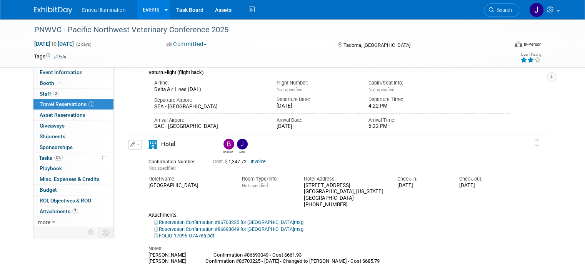
scroll to position [297, 0]
